Goal: Transaction & Acquisition: Subscribe to service/newsletter

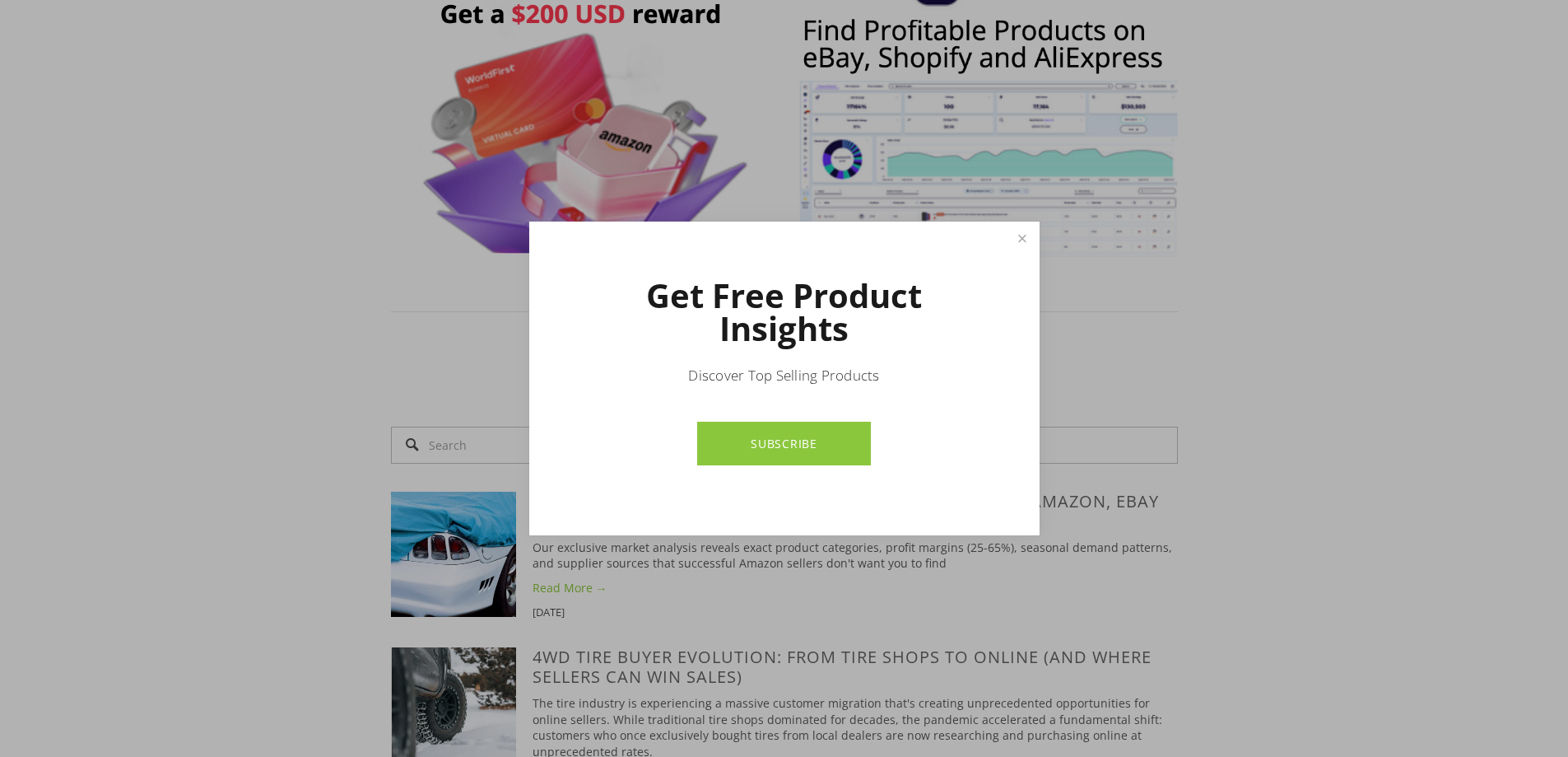
scroll to position [988, 0]
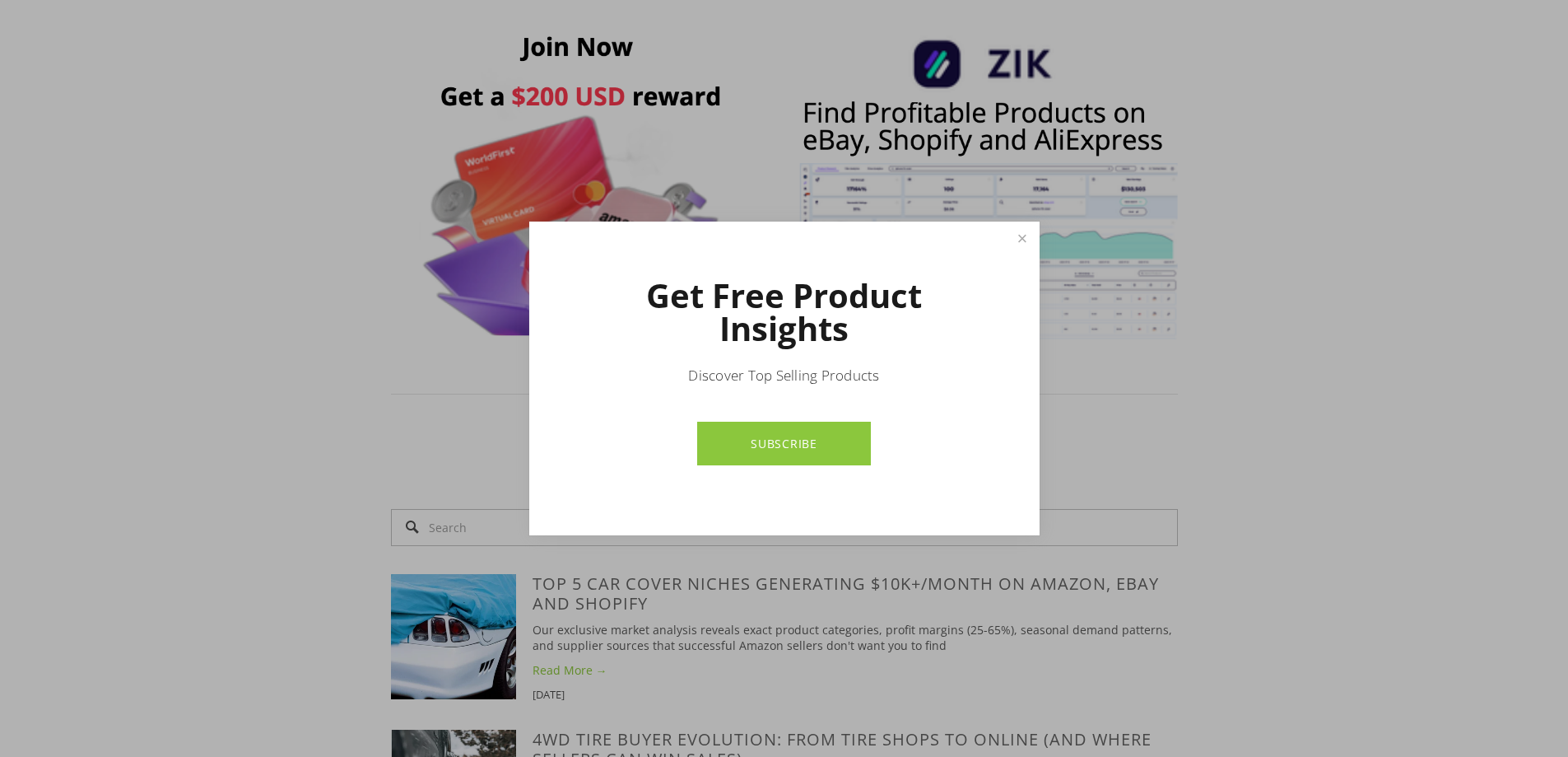
click at [790, 449] on link "SUBSCRIBE" at bounding box center [783, 444] width 173 height 44
click at [1023, 242] on link "Close" at bounding box center [1022, 238] width 28 height 28
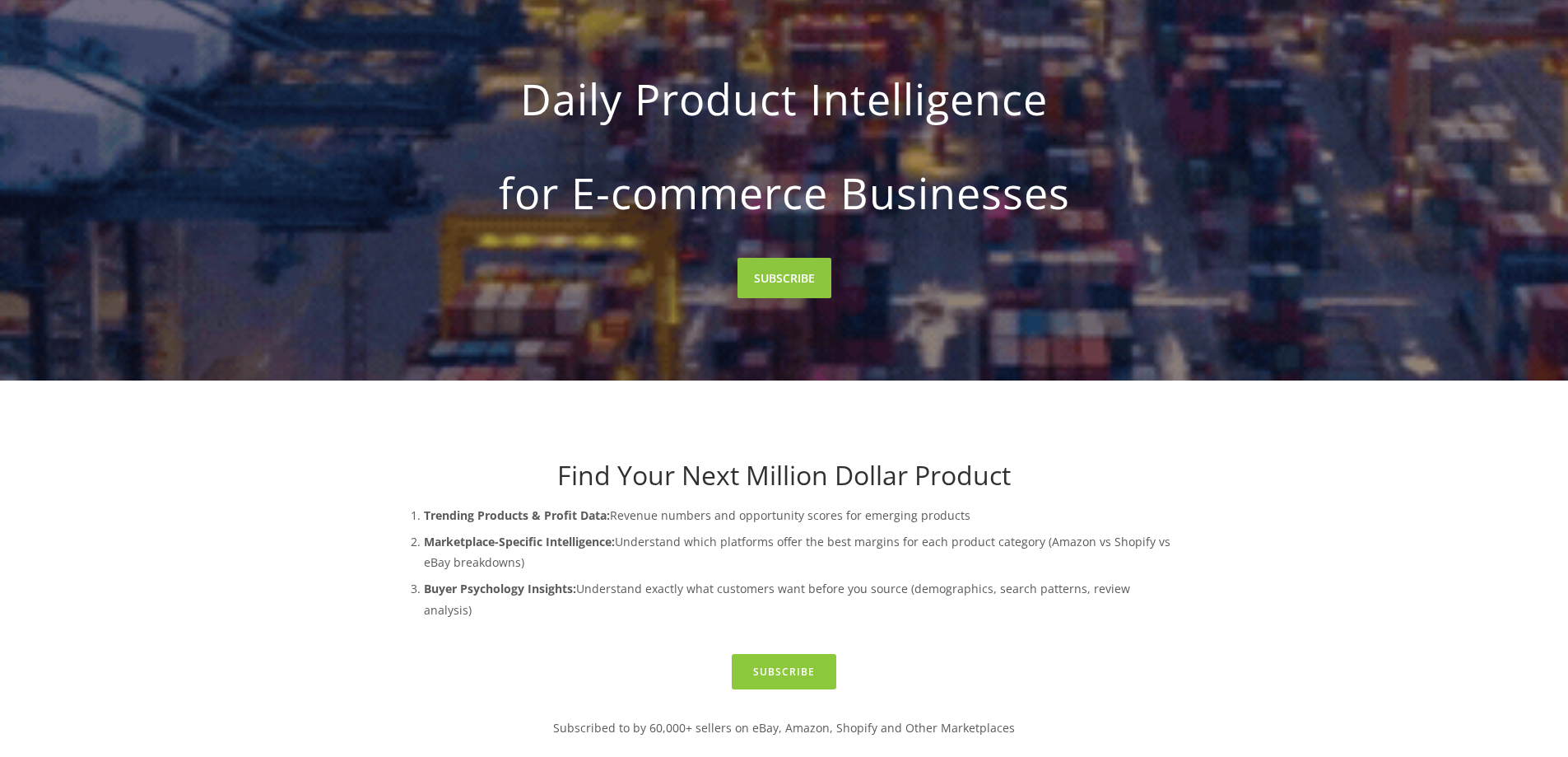
scroll to position [0, 0]
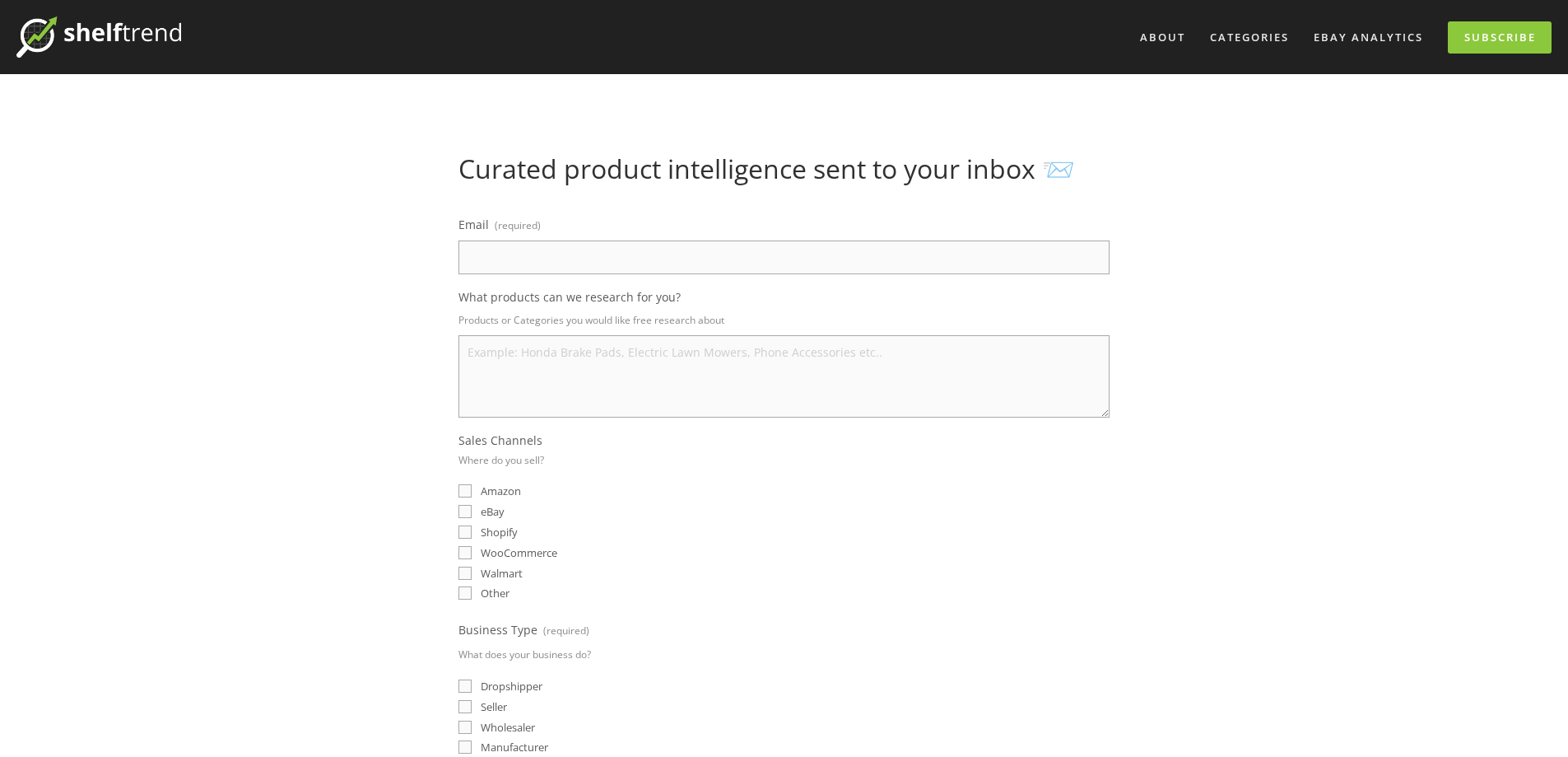
click at [518, 248] on input "Email (required)" at bounding box center [783, 258] width 651 height 33
type input "jiangdej@gmail.com"
click at [551, 376] on textarea "What products can we research for you?" at bounding box center [783, 376] width 651 height 82
type textarea "eletric"
click at [702, 499] on fieldset "Sales Channels Where do you sell? Amazon eBay Shopify WooCommerce Walmart Other" at bounding box center [783, 519] width 651 height 172
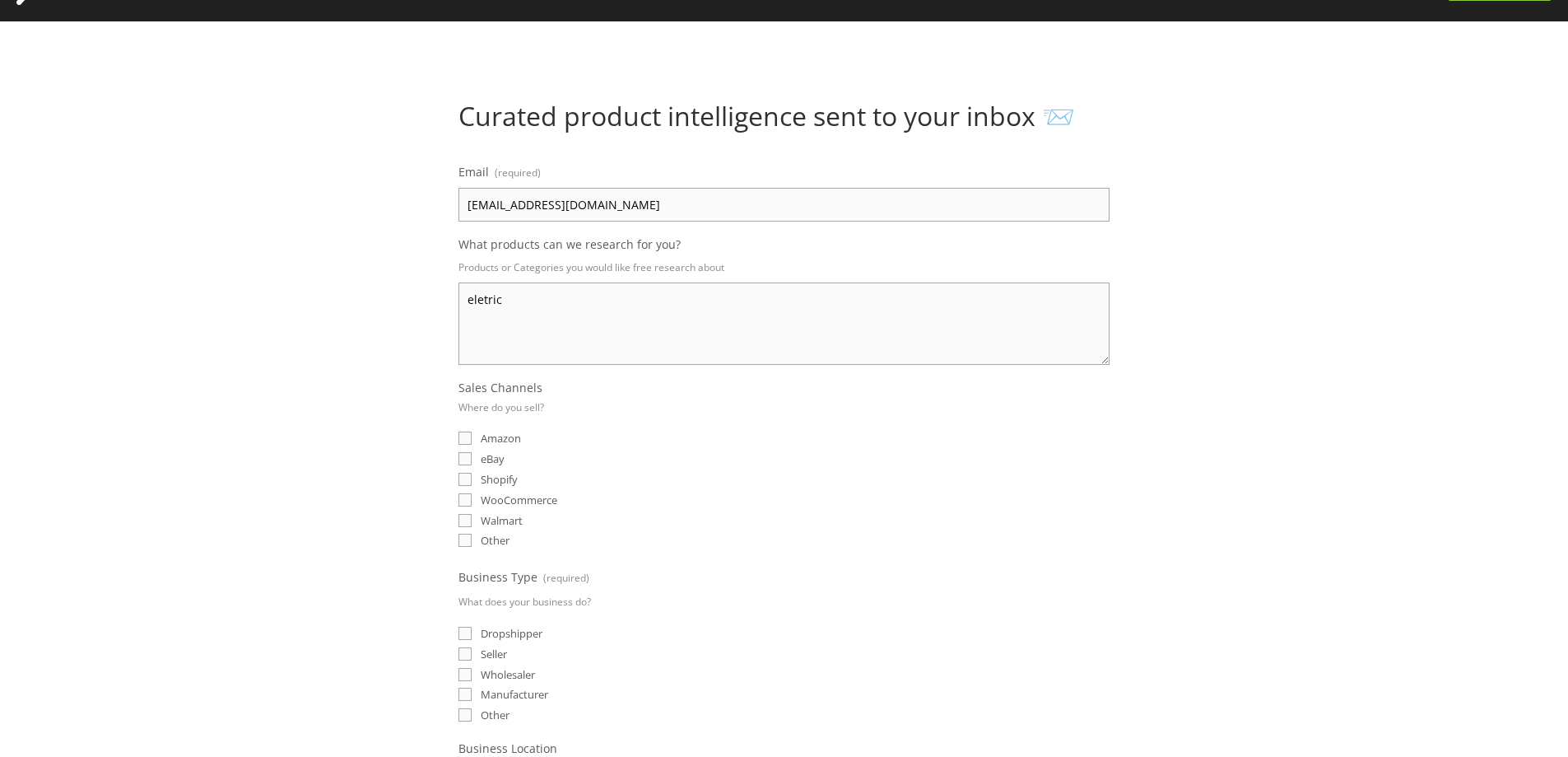
scroll to position [82, 0]
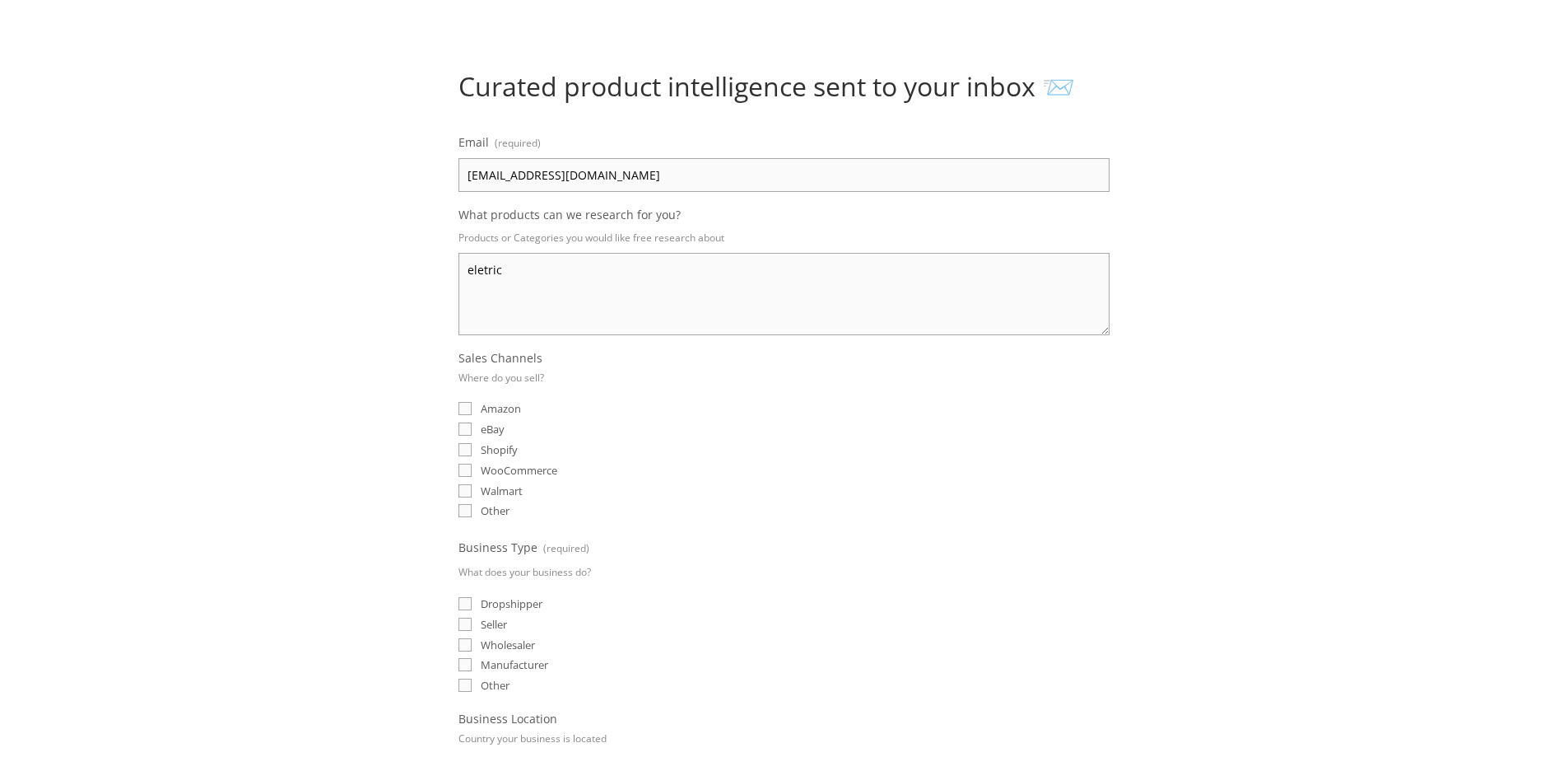
click at [500, 412] on span "Amazon" at bounding box center [500, 408] width 40 height 15
click at [472, 412] on input "Amazon" at bounding box center [464, 407] width 13 height 13
checkbox input "true"
click at [488, 428] on span "eBay" at bounding box center [492, 429] width 23 height 15
click at [472, 428] on input "eBay" at bounding box center [464, 428] width 13 height 13
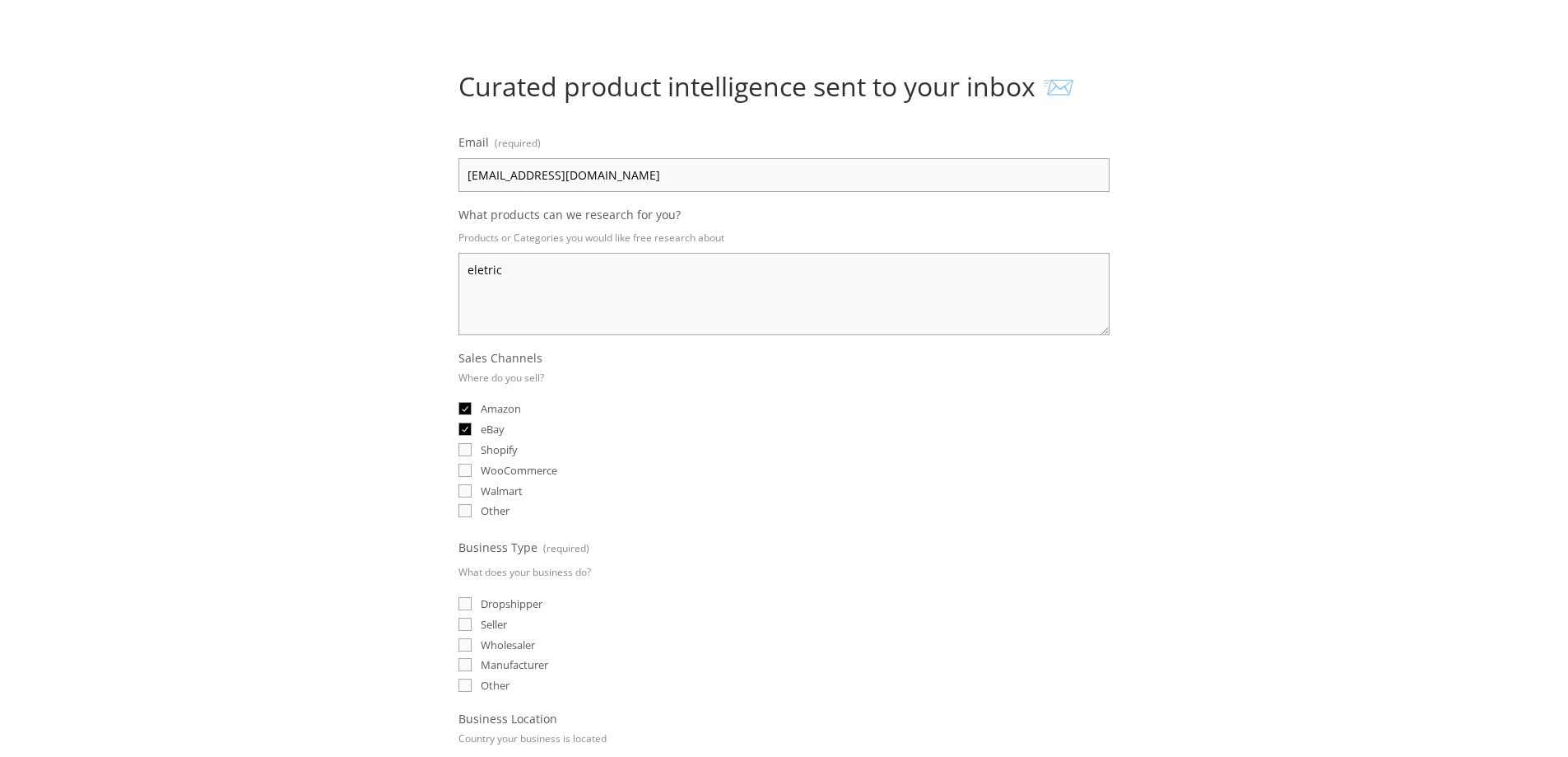
checkbox input "true"
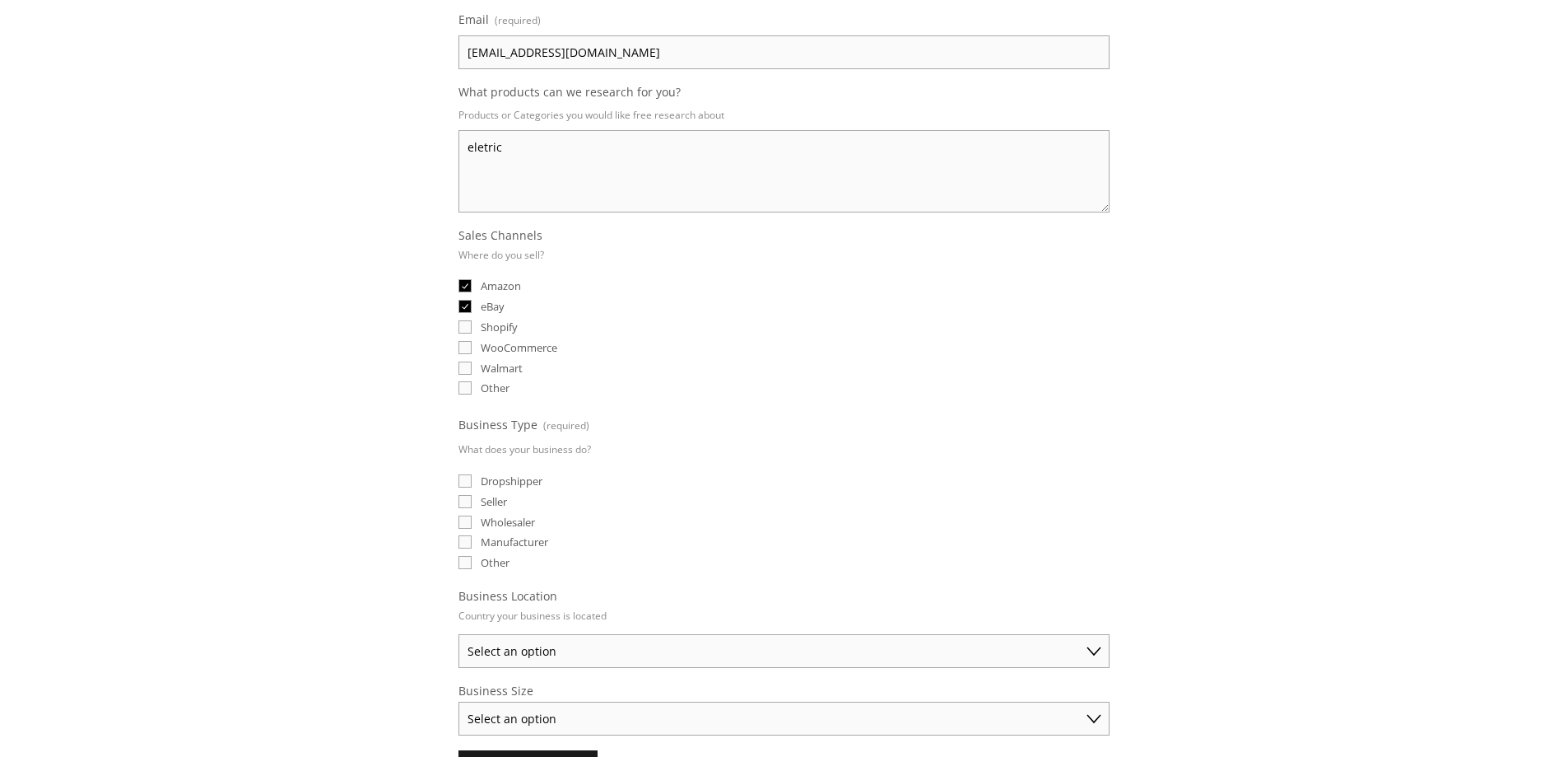
scroll to position [329, 0]
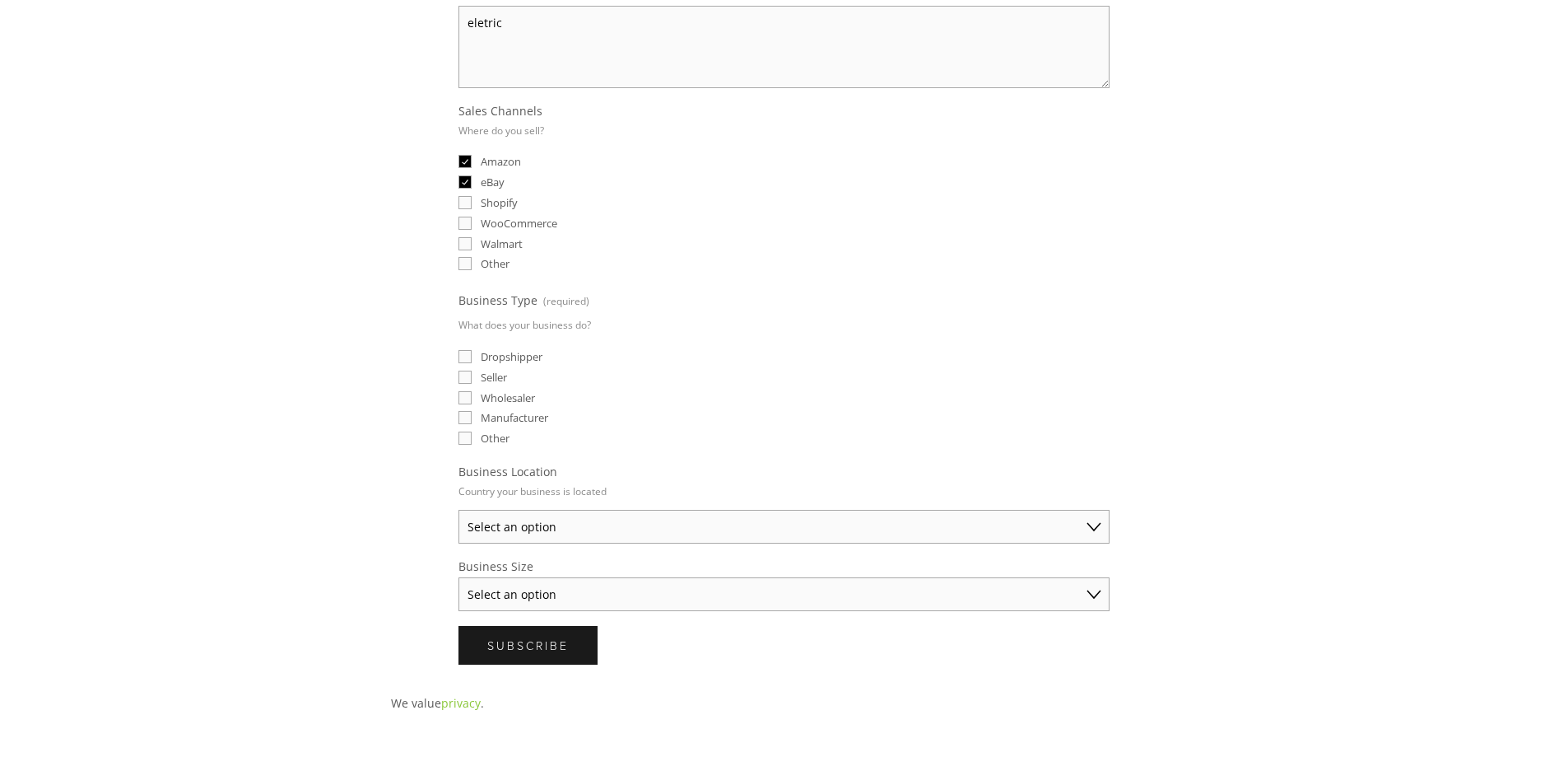
click at [499, 355] on span "Dropshipper" at bounding box center [511, 356] width 62 height 15
click at [472, 355] on input "Dropshipper" at bounding box center [464, 355] width 13 height 13
click at [512, 359] on span "Dropshipper" at bounding box center [511, 356] width 62 height 15
click at [472, 359] on input "Dropshipper" at bounding box center [464, 355] width 13 height 13
checkbox input "false"
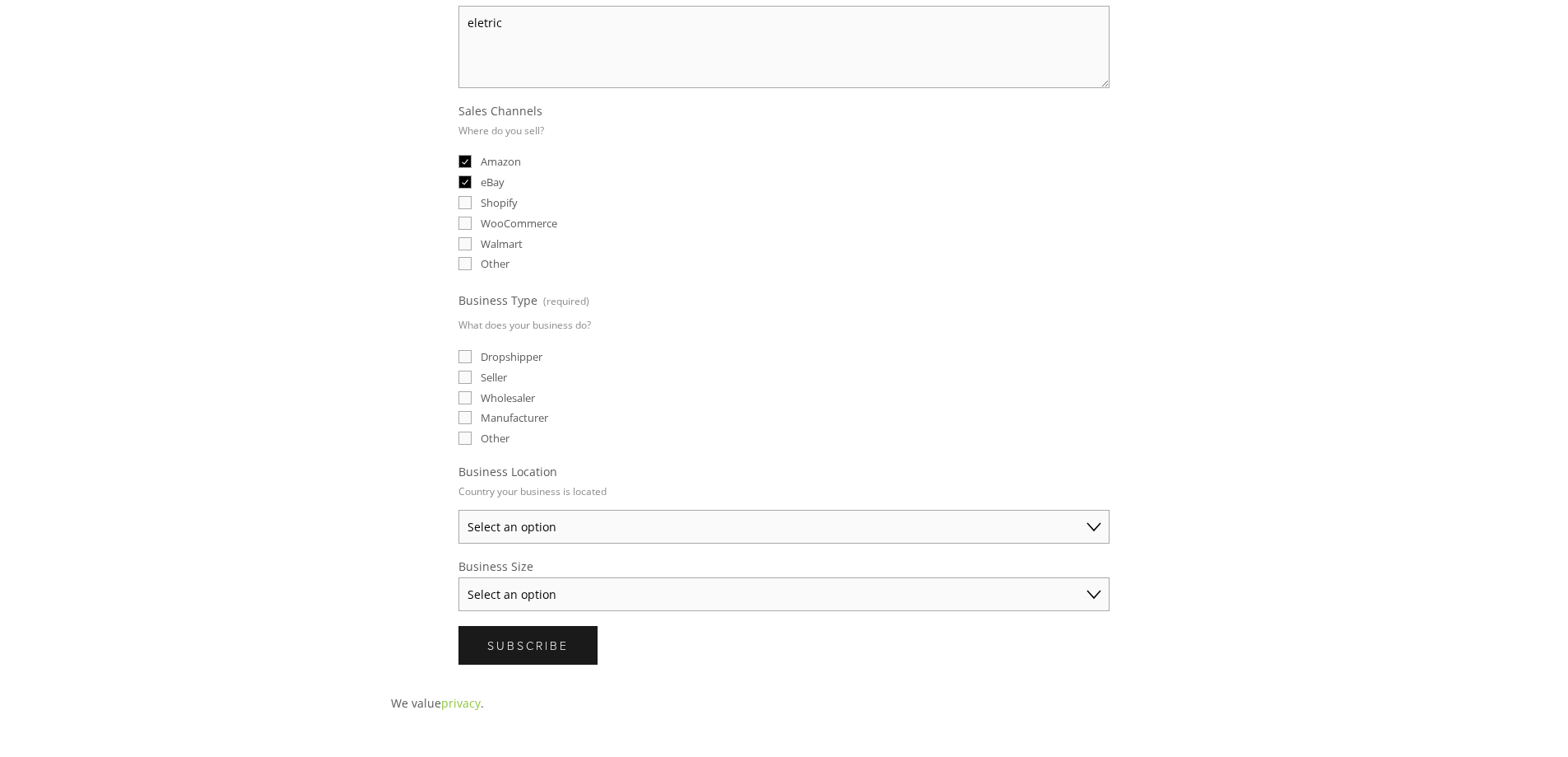
click at [495, 379] on span "Seller" at bounding box center [493, 377] width 26 height 15
click at [472, 379] on input "Seller" at bounding box center [464, 376] width 13 height 13
checkbox input "true"
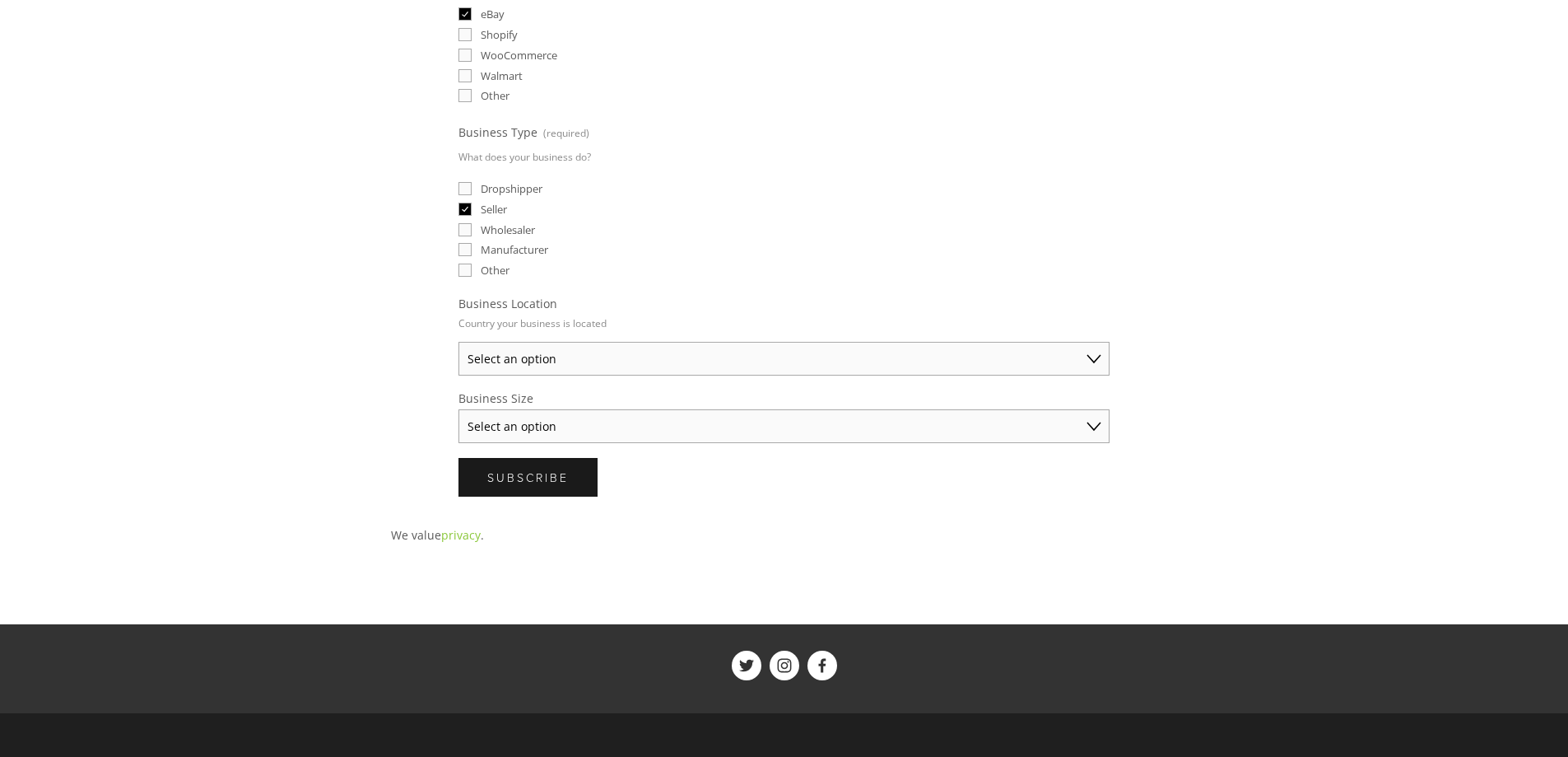
scroll to position [577, 0]
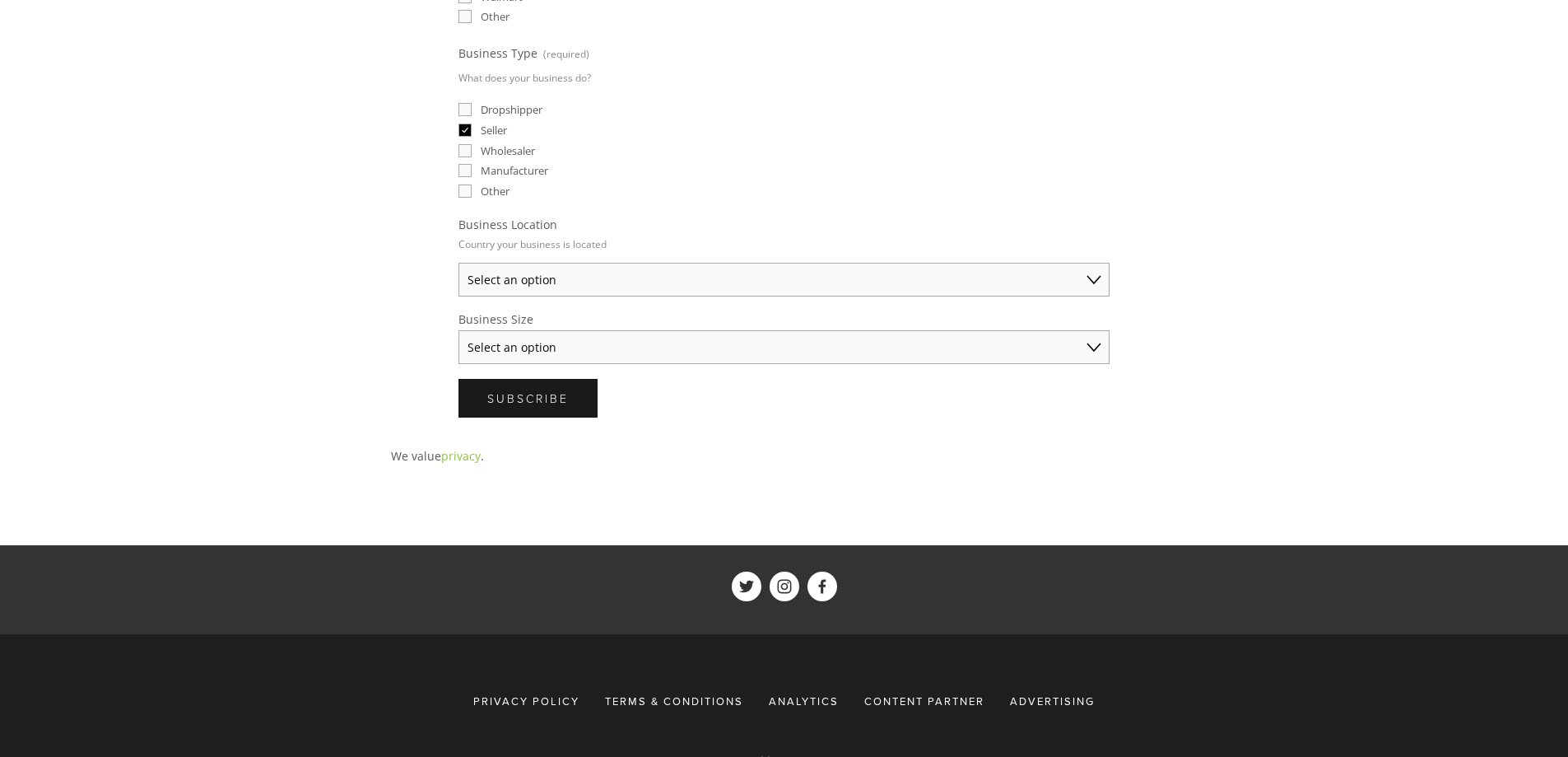
click at [567, 285] on select "Select an option Australia United States United Kingdom China Japan Germany Can…" at bounding box center [783, 279] width 651 height 33
click at [458, 262] on select "Select an option Australia United States United Kingdom China Japan Germany Can…" at bounding box center [783, 279] width 651 height 33
click at [568, 345] on select "Select an option Solo Merchant (under $50K annual sales) Small Business ($50K -…" at bounding box center [783, 347] width 651 height 33
click at [562, 281] on select "Australia United States United Kingdom China Japan Germany Canada Other" at bounding box center [783, 279] width 651 height 33
select select "United States"
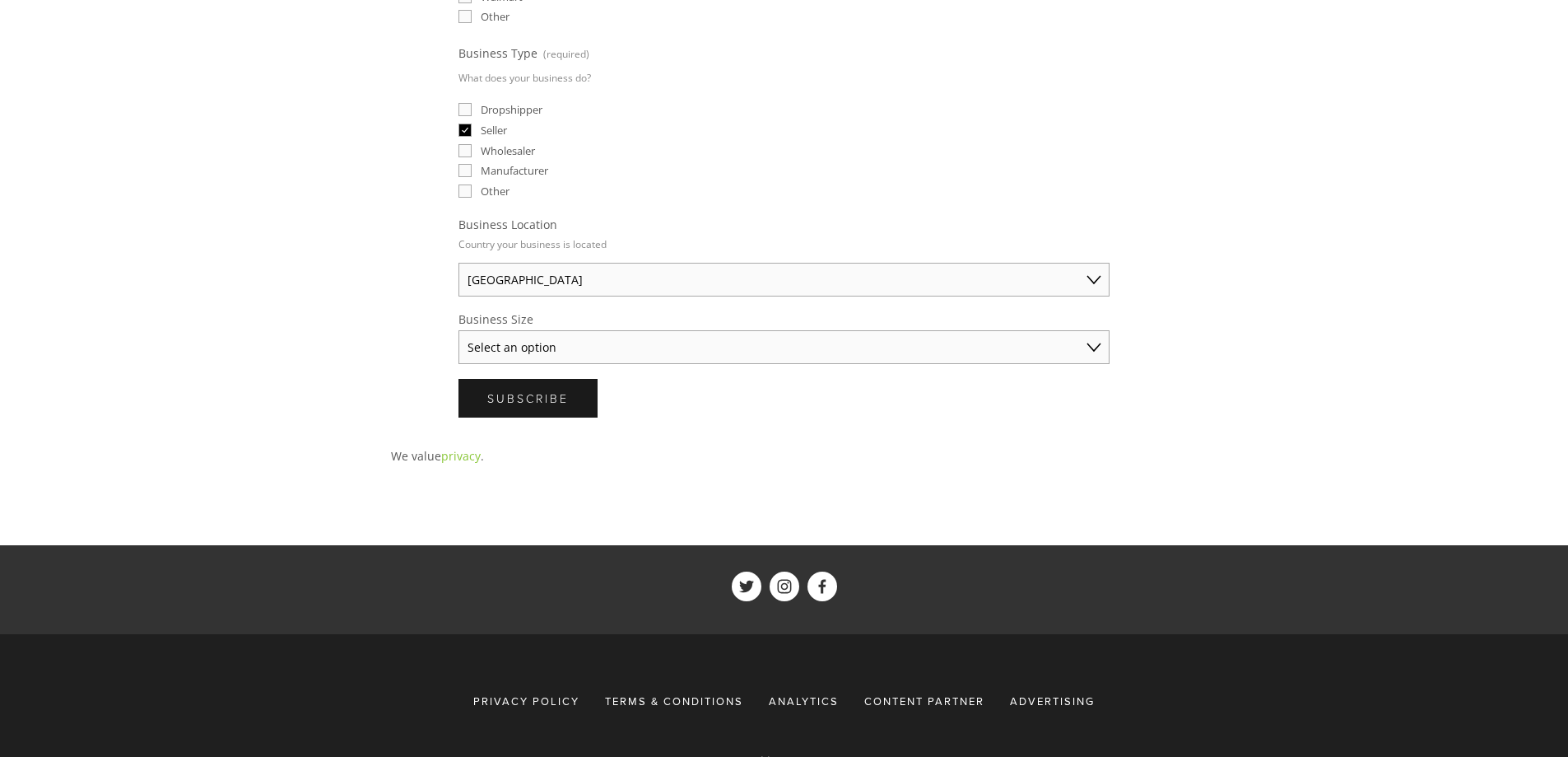
click at [458, 262] on select "Australia United States United Kingdom China Japan Germany Canada Other" at bounding box center [783, 279] width 651 height 33
click at [560, 350] on select "Select an option Solo Merchant (under $50K annual sales) Small Business ($50K -…" at bounding box center [783, 347] width 651 height 33
select select "Established Business (Over $250K annual sales)"
click at [458, 330] on select "Select an option Solo Merchant (under $50K annual sales) Small Business ($50K -…" at bounding box center [783, 347] width 651 height 33
click at [542, 401] on span "Subscribe" at bounding box center [528, 399] width 81 height 16
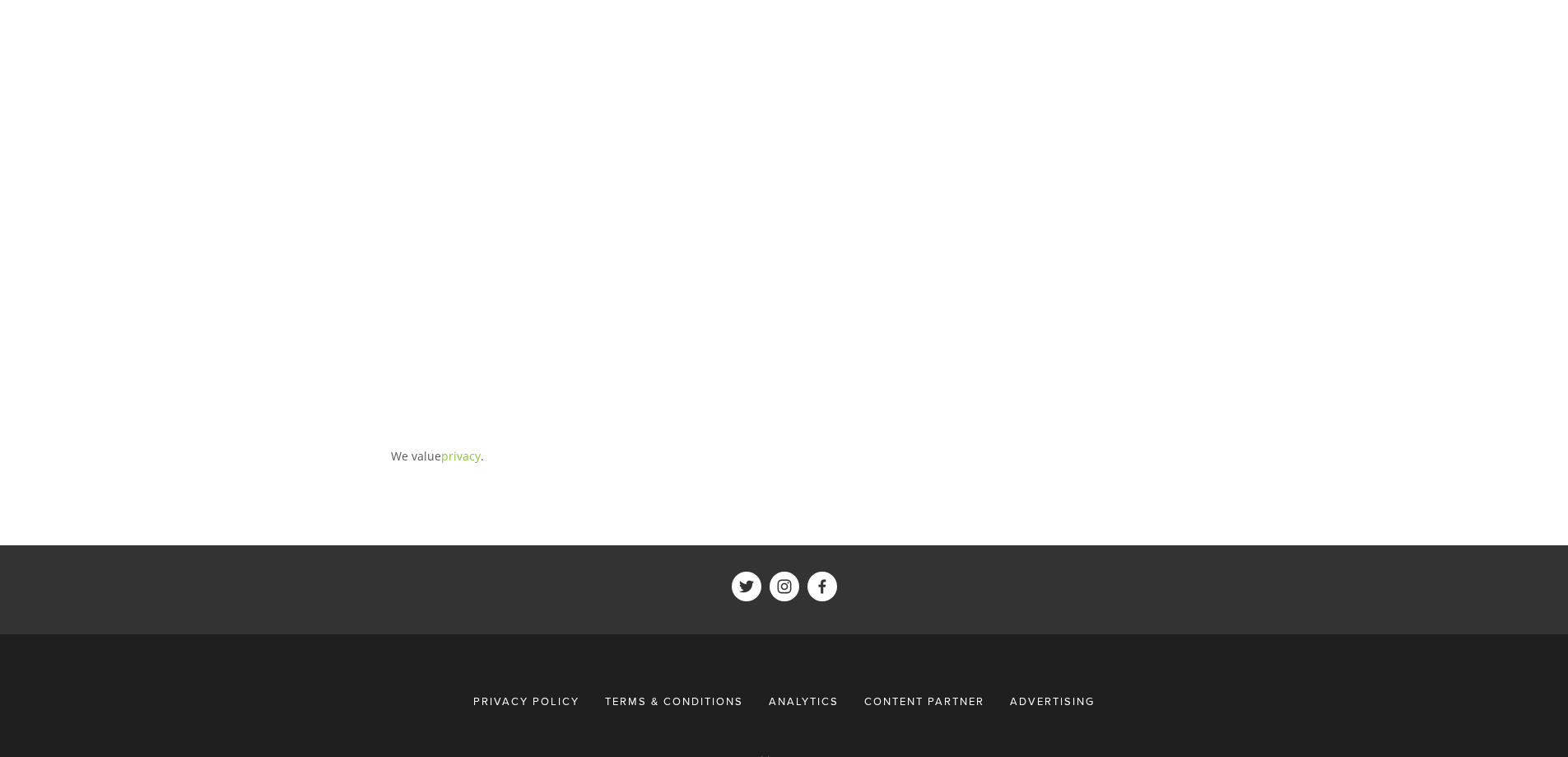
scroll to position [0, 0]
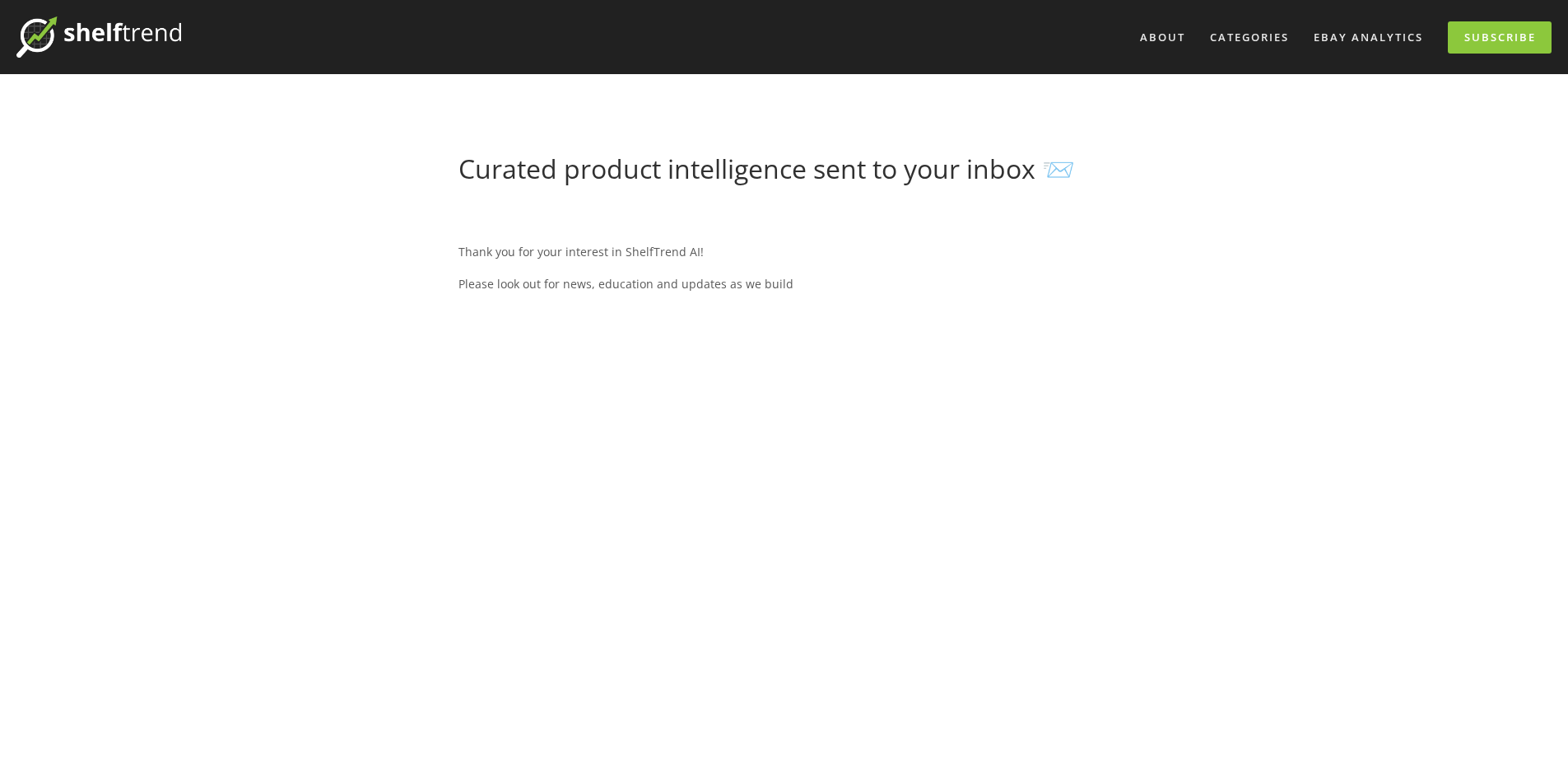
click at [885, 164] on h1 "Curated product intelligence sent to your inbox 📨" at bounding box center [783, 168] width 651 height 31
click at [750, 293] on p "Please look out for news, education and updates as we build" at bounding box center [783, 283] width 651 height 21
click at [1056, 173] on h1 "Curated product intelligence sent to your inbox 📨" at bounding box center [783, 168] width 651 height 31
click at [1069, 173] on h1 "Curated product intelligence sent to your inbox 📨" at bounding box center [783, 168] width 651 height 31
click at [949, 173] on h1 "Curated product intelligence sent to your inbox 📨" at bounding box center [783, 168] width 651 height 31
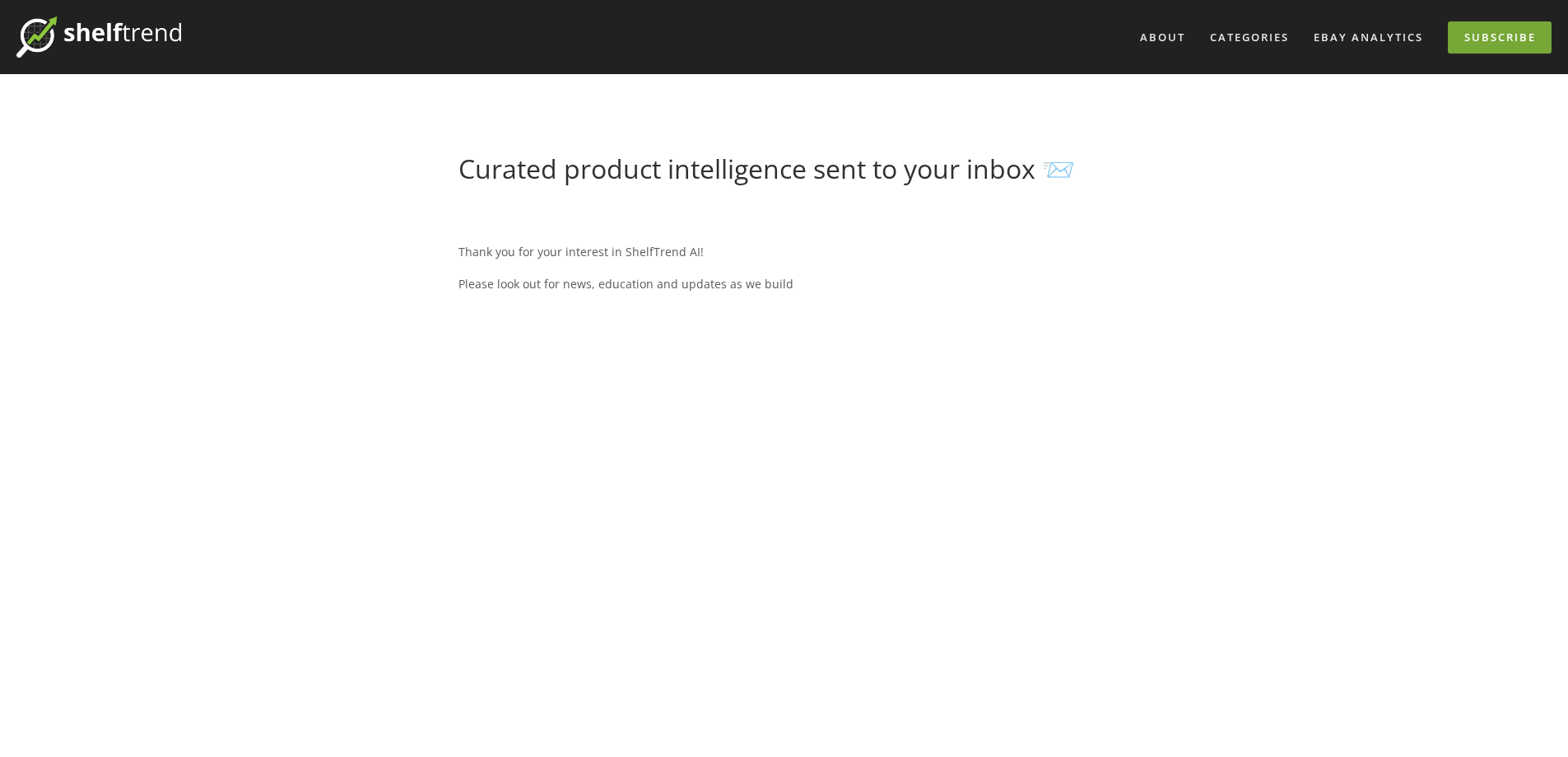
click at [1475, 43] on link "Subscribe" at bounding box center [1499, 37] width 104 height 32
